Goal: Task Accomplishment & Management: Manage account settings

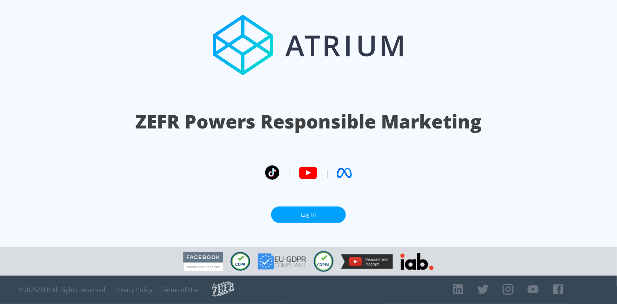
click at [320, 213] on link "Log In" at bounding box center [308, 215] width 75 height 17
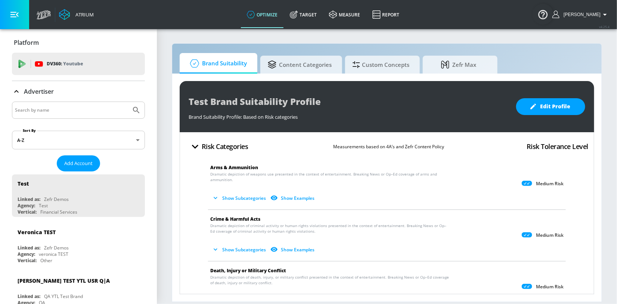
click at [27, 110] on input "Search by name" at bounding box center [71, 110] width 113 height 10
type input "hulu"
click at [128, 102] on button "Submit Search" at bounding box center [136, 110] width 16 height 16
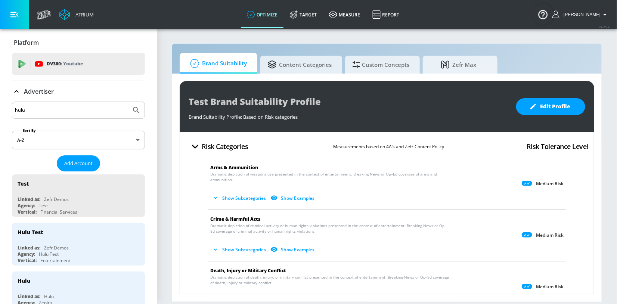
click at [22, 97] on div "Advertiser" at bounding box center [78, 91] width 133 height 21
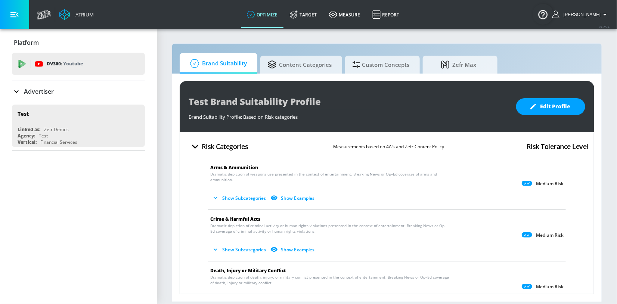
click at [22, 94] on div "Advertiser" at bounding box center [33, 91] width 42 height 9
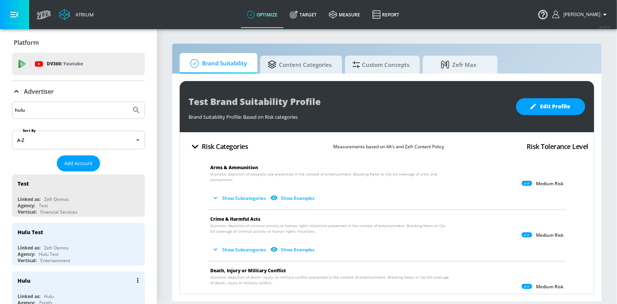
click at [51, 282] on div "Hulu" at bounding box center [81, 281] width 126 height 18
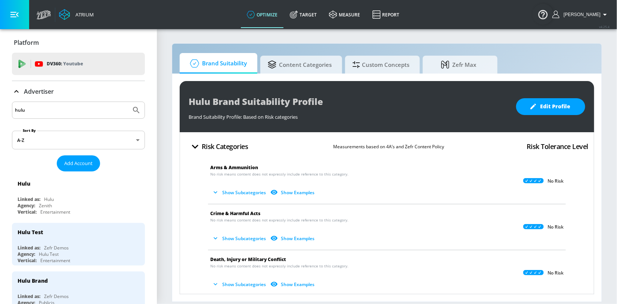
click at [311, 16] on link "Target" at bounding box center [303, 14] width 39 height 27
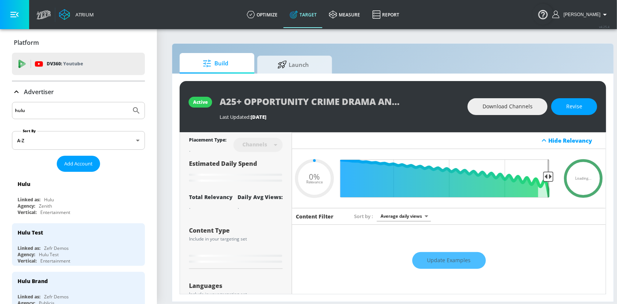
type input "0.05"
click at [22, 95] on div "Advertiser" at bounding box center [33, 91] width 42 height 9
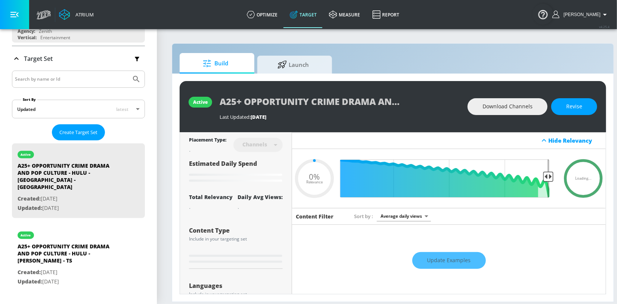
scroll to position [111, 0]
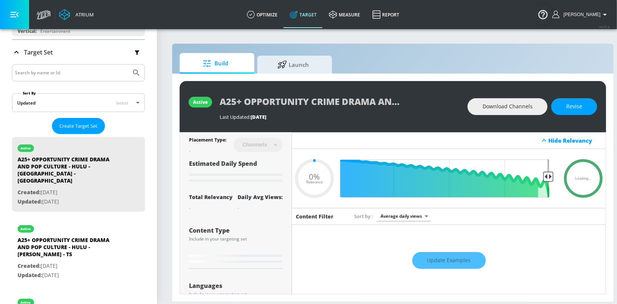
click at [33, 75] on input "Search by name or Id" at bounding box center [71, 73] width 113 height 10
type input "chad powers"
click at [128, 65] on button "Submit Search" at bounding box center [136, 73] width 16 height 16
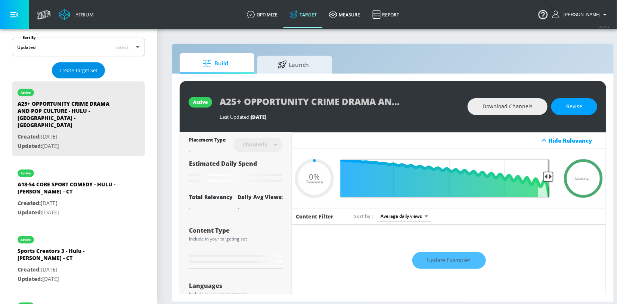
scroll to position [168, 0]
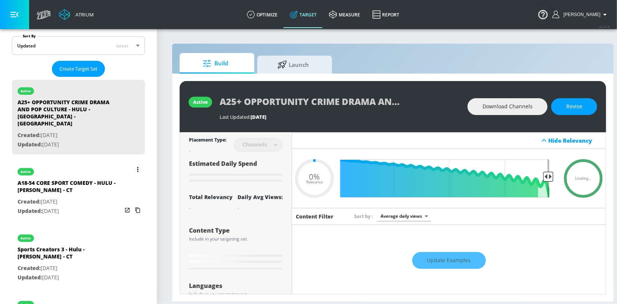
click at [45, 197] on p "Created: [DATE]" at bounding box center [70, 201] width 105 height 9
type input "A18-54 CORE SPORT COMEDY - HULU - [PERSON_NAME] - CT"
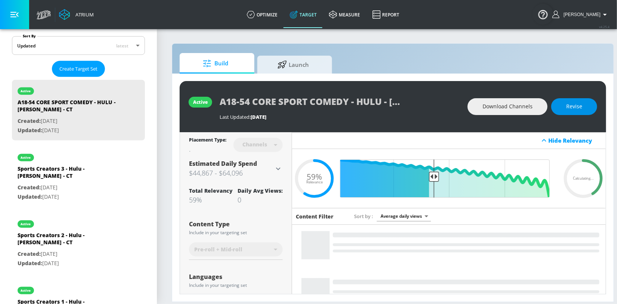
click at [565, 110] on button "Revise" at bounding box center [574, 106] width 46 height 17
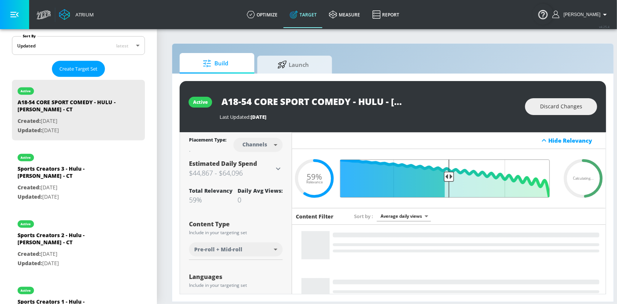
drag, startPoint x: 435, startPoint y: 176, endPoint x: 448, endPoint y: 176, distance: 13.1
click at [448, 176] on input "Final Threshold" at bounding box center [448, 179] width 209 height 38
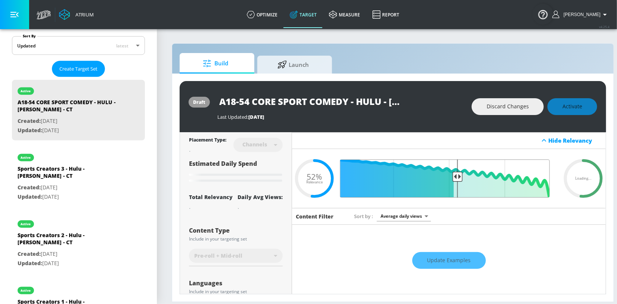
drag, startPoint x: 449, startPoint y: 175, endPoint x: 458, endPoint y: 175, distance: 9.3
click at [458, 175] on input "Final Threshold" at bounding box center [448, 179] width 209 height 38
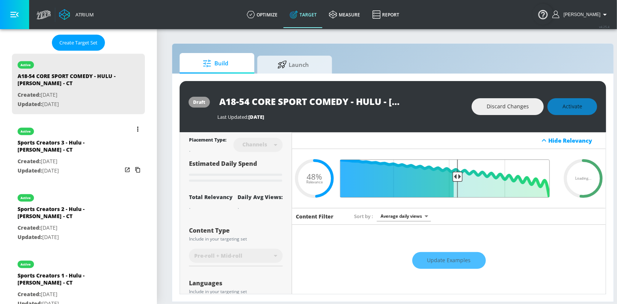
scroll to position [146, 0]
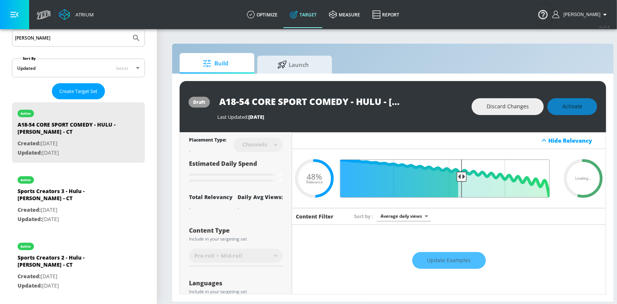
click at [461, 177] on input "Final Threshold" at bounding box center [448, 179] width 209 height 38
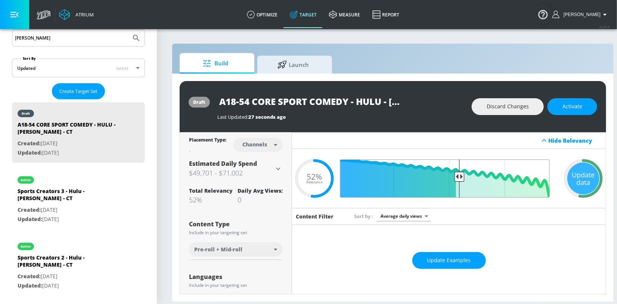
drag, startPoint x: 448, startPoint y: 174, endPoint x: 460, endPoint y: 174, distance: 11.6
click at [460, 174] on input "Final Threshold" at bounding box center [448, 179] width 209 height 38
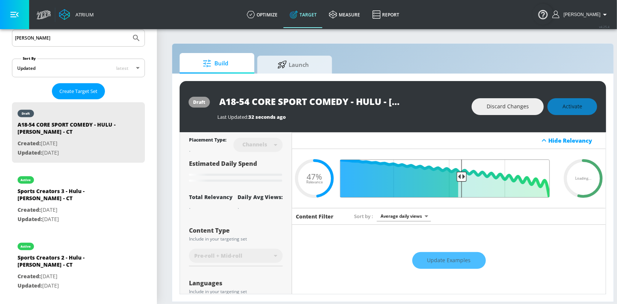
click at [462, 174] on input "Final Threshold" at bounding box center [448, 179] width 209 height 38
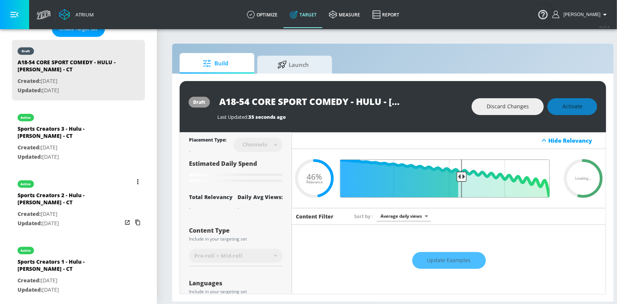
scroll to position [181, 0]
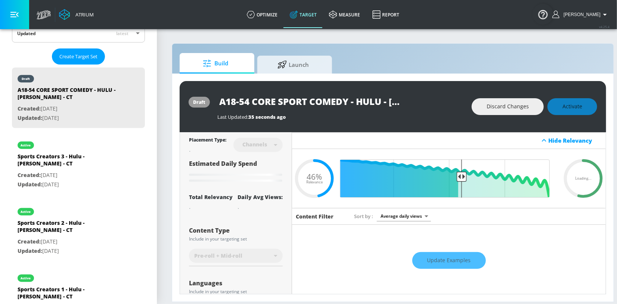
type input "0.47"
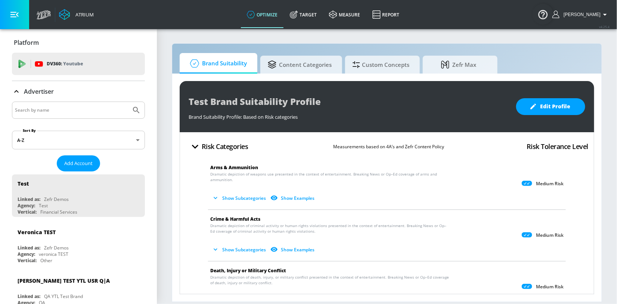
click at [37, 110] on input "Search by name" at bounding box center [71, 110] width 113 height 10
type input "hulu"
click at [128, 102] on button "Submit Search" at bounding box center [136, 110] width 16 height 16
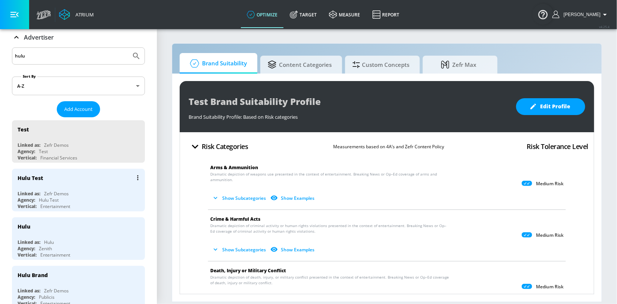
scroll to position [58, 0]
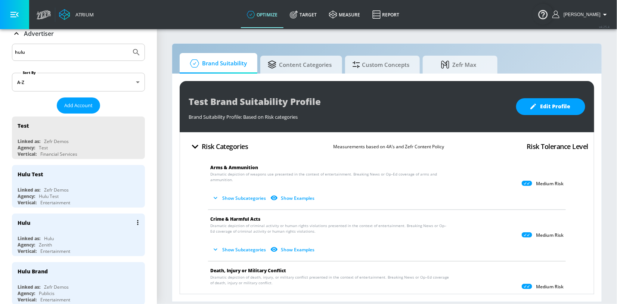
click at [48, 232] on div "Hulu Linked as: Hulu Agency: Zenith Vertical: Entertainment" at bounding box center [78, 235] width 133 height 43
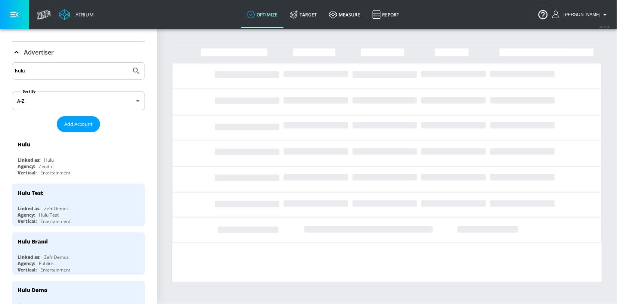
scroll to position [30, 0]
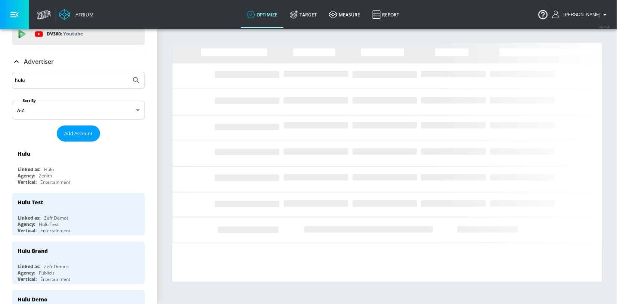
click at [27, 58] on p "Advertiser" at bounding box center [39, 62] width 30 height 8
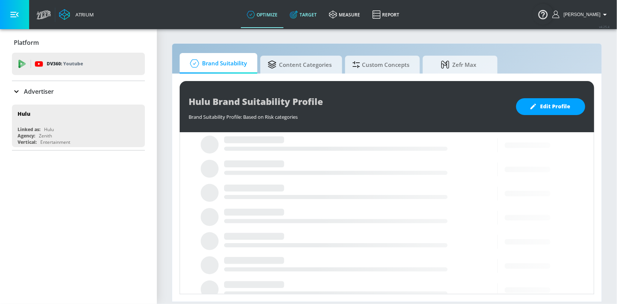
click at [321, 13] on link "Target" at bounding box center [303, 14] width 39 height 27
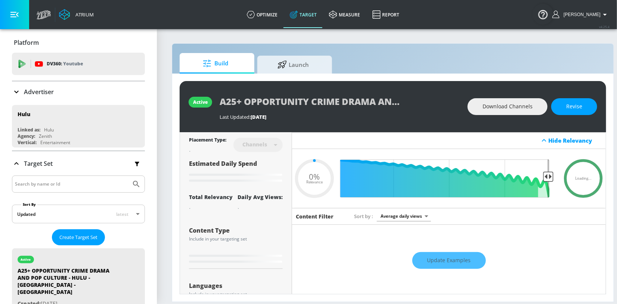
type input "0.05"
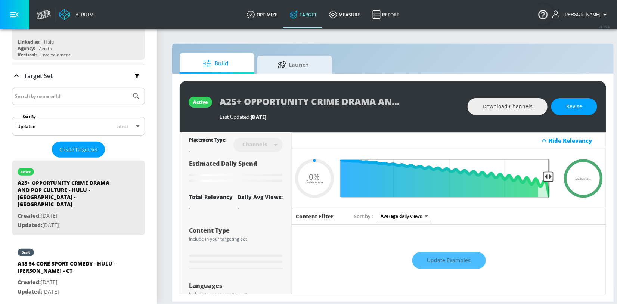
scroll to position [103, 0]
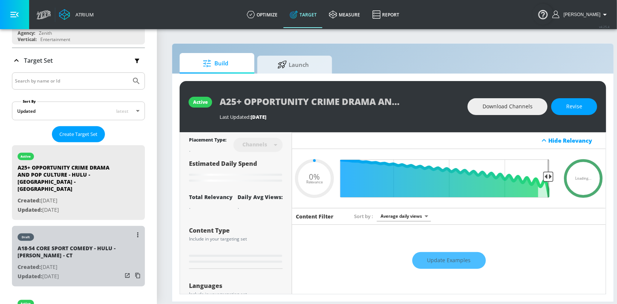
click at [72, 245] on div "A18-54 CORE SPORT COMEDY - HULU - [PERSON_NAME] - CT" at bounding box center [70, 254] width 105 height 18
type input "A18-54 CORE SPORT COMEDY - HULU - [PERSON_NAME] - CT"
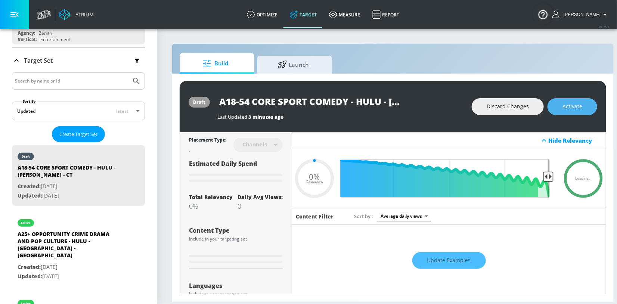
click at [576, 102] on span "Activate" at bounding box center [573, 106] width 20 height 9
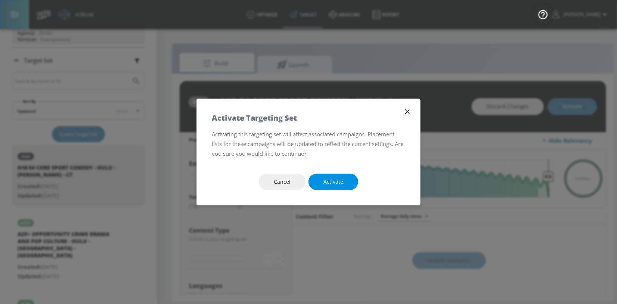
click at [326, 181] on span "Activate" at bounding box center [334, 181] width 20 height 9
click at [334, 184] on span "Activate" at bounding box center [334, 181] width 20 height 9
type input "0.47"
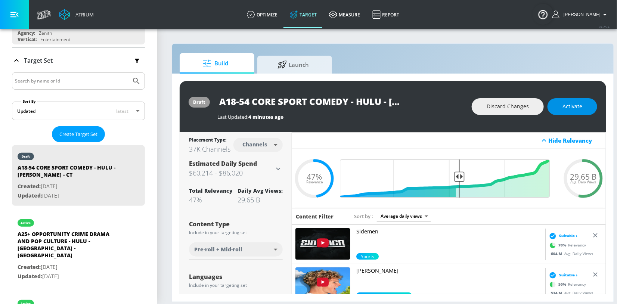
click at [561, 103] on button "Activate" at bounding box center [573, 106] width 50 height 17
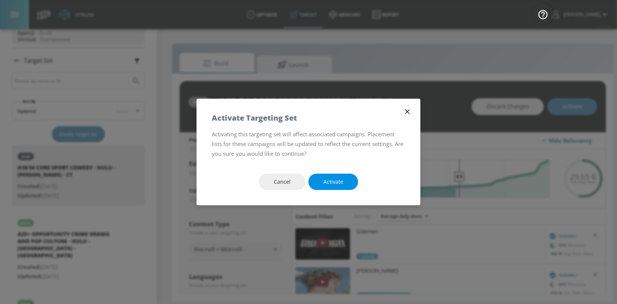
click at [325, 184] on span "Activate" at bounding box center [334, 181] width 20 height 9
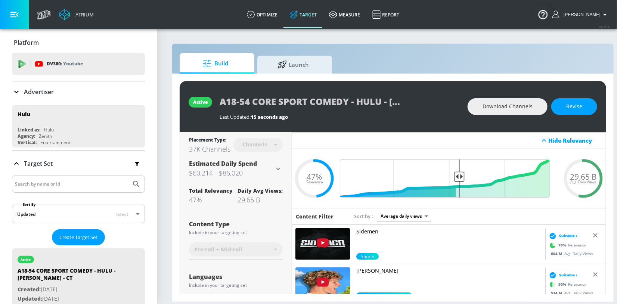
click at [40, 183] on input "Search by name or Id" at bounding box center [71, 184] width 113 height 10
type input "[PERSON_NAME]"
click at [128, 176] on button "Submit Search" at bounding box center [136, 184] width 16 height 16
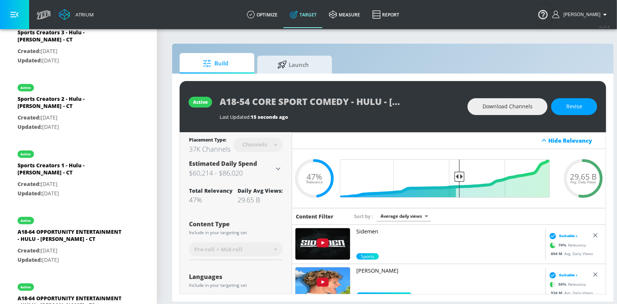
scroll to position [411, 0]
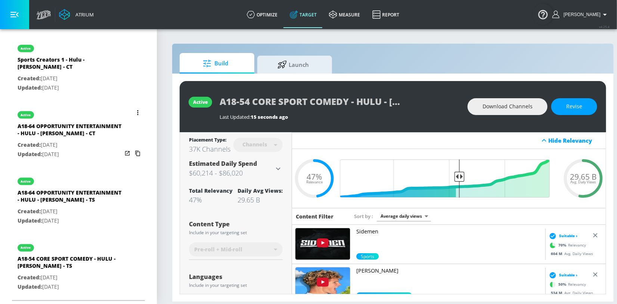
click at [62, 150] on p "Updated: [DATE]" at bounding box center [70, 154] width 105 height 9
type input "A18-64 OPPORTUNITY ENTERTAINMENT - HULU - [PERSON_NAME] - CT"
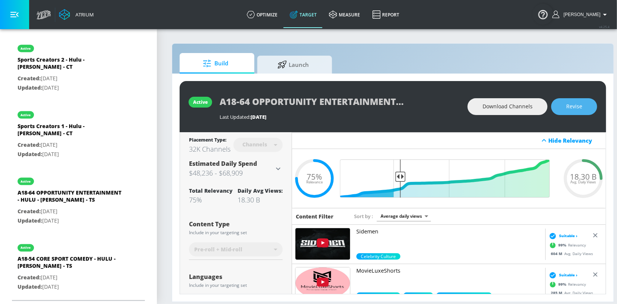
click at [569, 100] on button "Revise" at bounding box center [574, 106] width 46 height 17
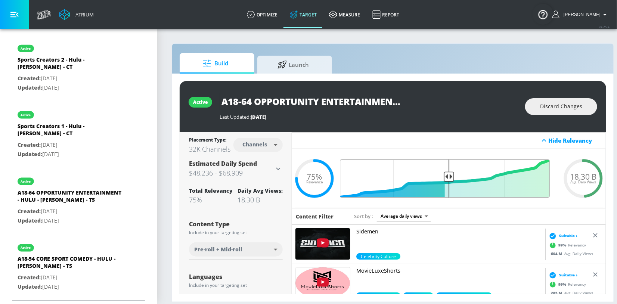
drag, startPoint x: 401, startPoint y: 175, endPoint x: 449, endPoint y: 175, distance: 48.9
type input "0.52"
click at [449, 175] on input "Final Threshold" at bounding box center [448, 179] width 209 height 38
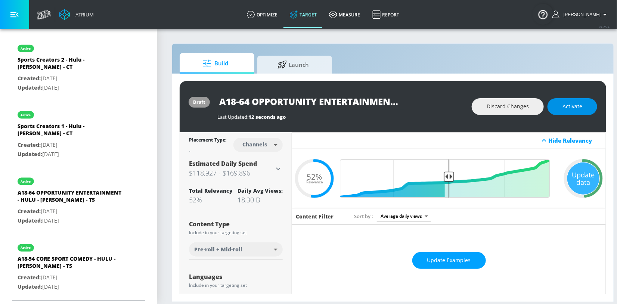
click at [573, 106] on span "Activate" at bounding box center [573, 106] width 20 height 9
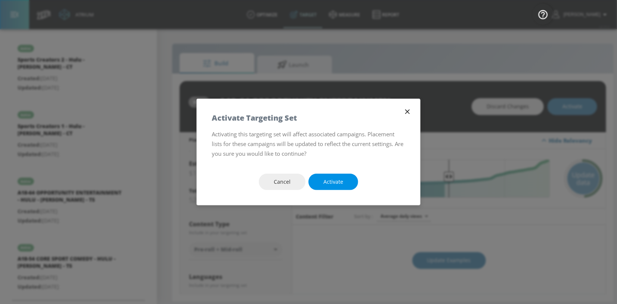
click at [330, 185] on span "Activate" at bounding box center [334, 181] width 20 height 9
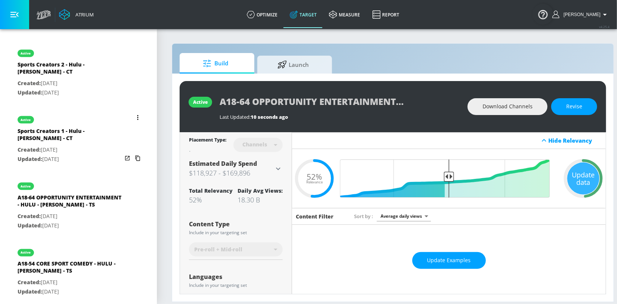
scroll to position [411, 0]
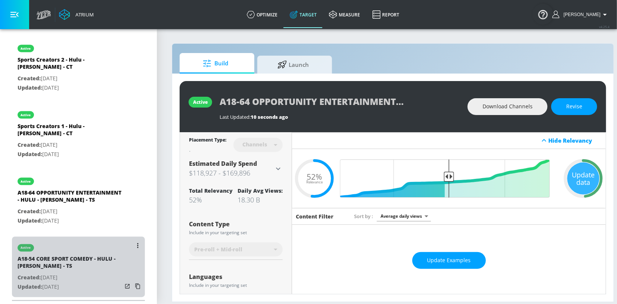
click at [72, 276] on p "Created: [DATE]" at bounding box center [70, 277] width 105 height 9
type input "A18-54 CORE SPORT COMEDY - HULU - [PERSON_NAME] - TS"
type input "videos"
type input "0.05"
